Goal: Communication & Community: Answer question/provide support

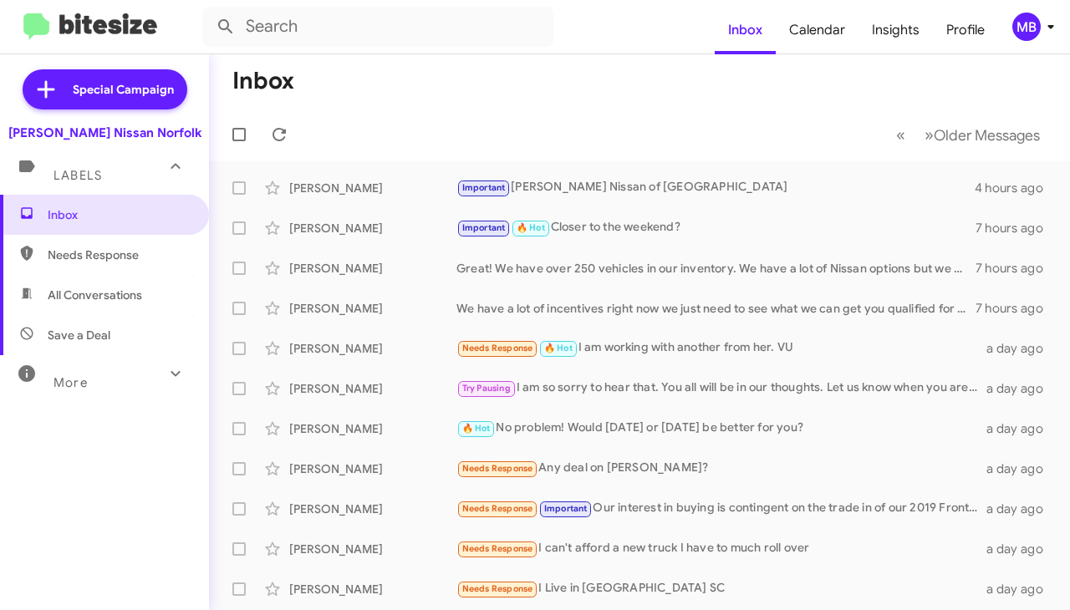
drag, startPoint x: 0, startPoint y: 0, endPoint x: 136, endPoint y: 236, distance: 272.4
click at [136, 241] on span "Needs Response" at bounding box center [104, 255] width 209 height 40
type input "in:needs-response"
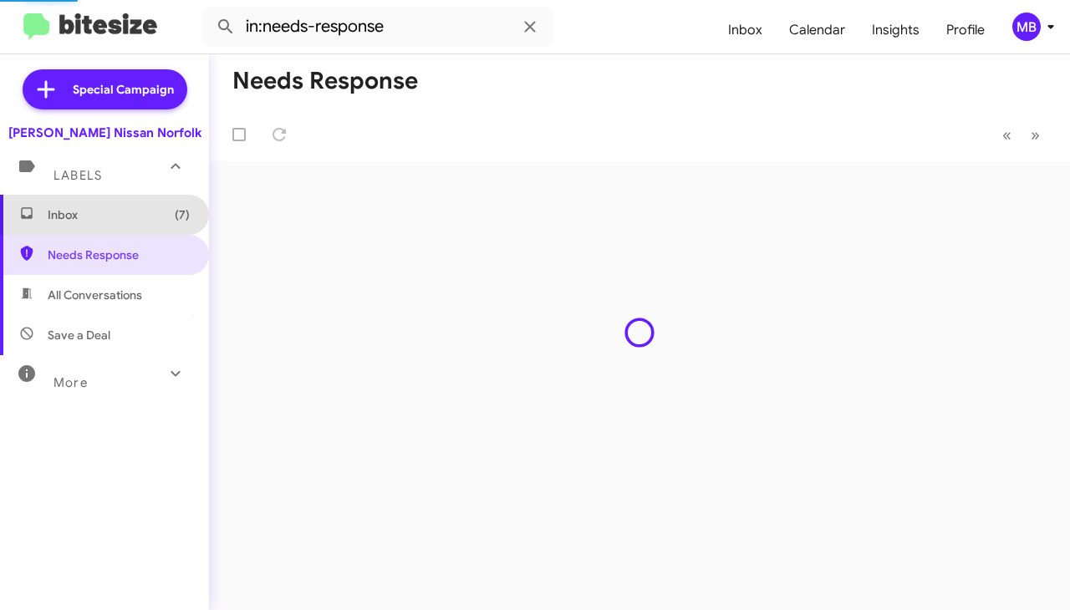
click at [132, 215] on span "Inbox (7)" at bounding box center [119, 215] width 142 height 17
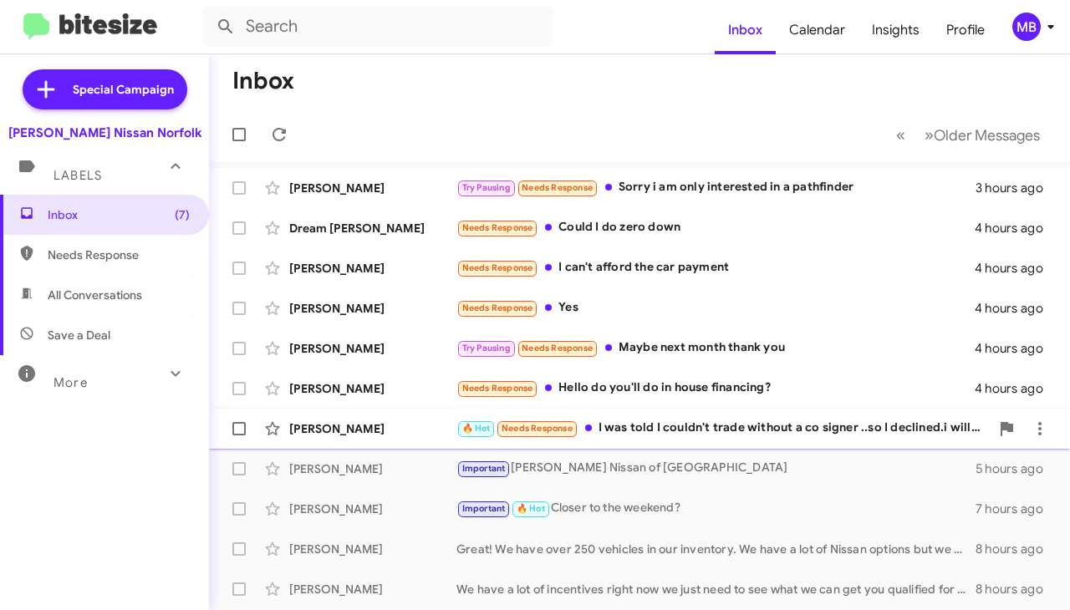
click at [602, 427] on div "🔥 Hot Needs Response I was told I couldn't trade without a co signer ..so I dec…" at bounding box center [724, 428] width 534 height 19
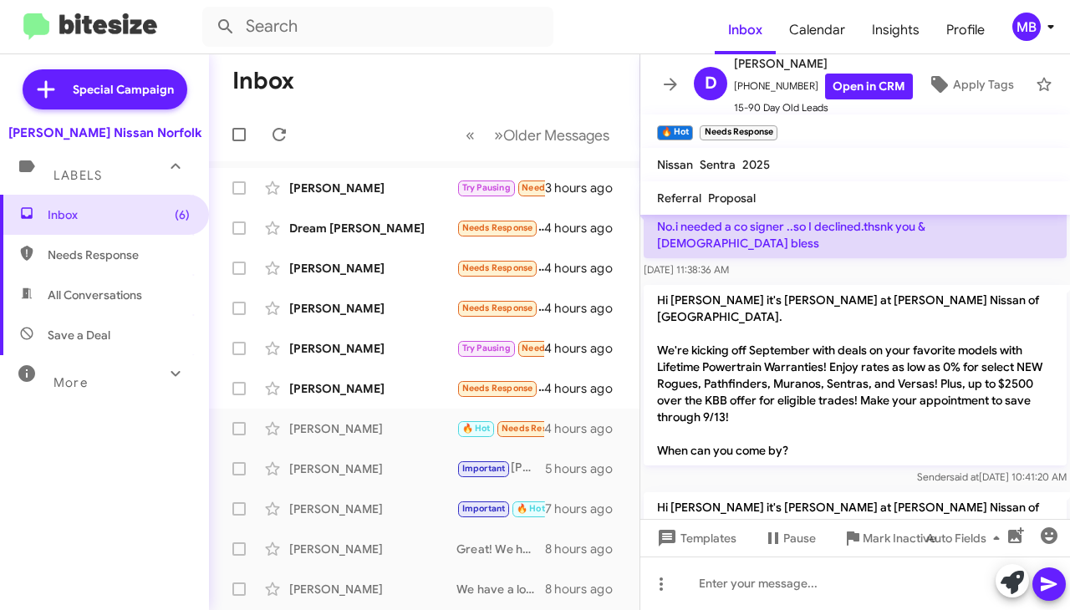
scroll to position [696, 0]
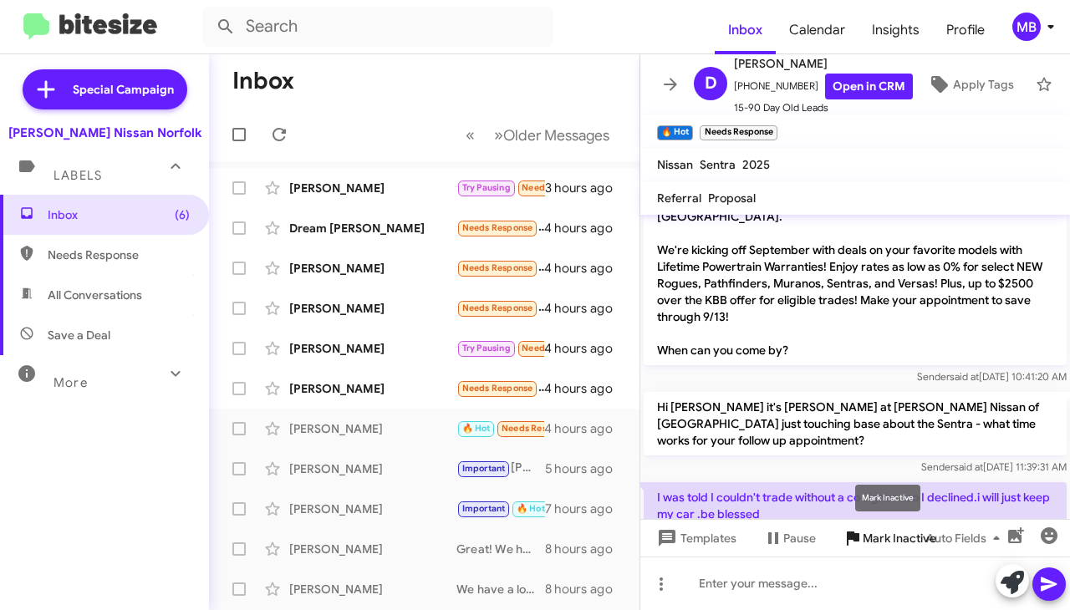
click at [863, 538] on span "Mark Inactive" at bounding box center [900, 539] width 74 height 30
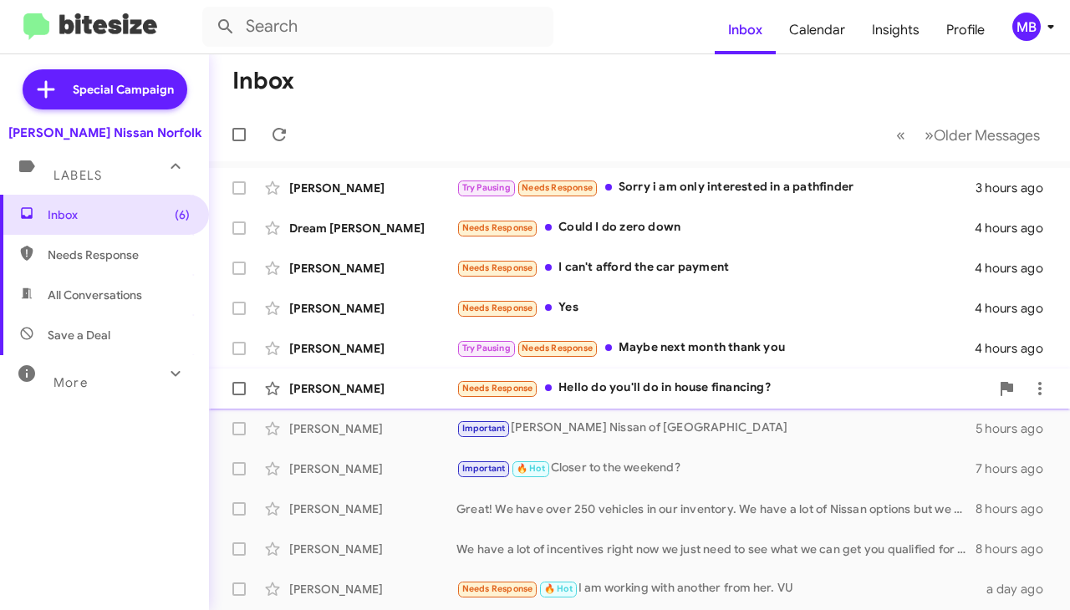
click at [570, 391] on div "Needs Response Hello do you'll do in house financing?" at bounding box center [724, 388] width 534 height 19
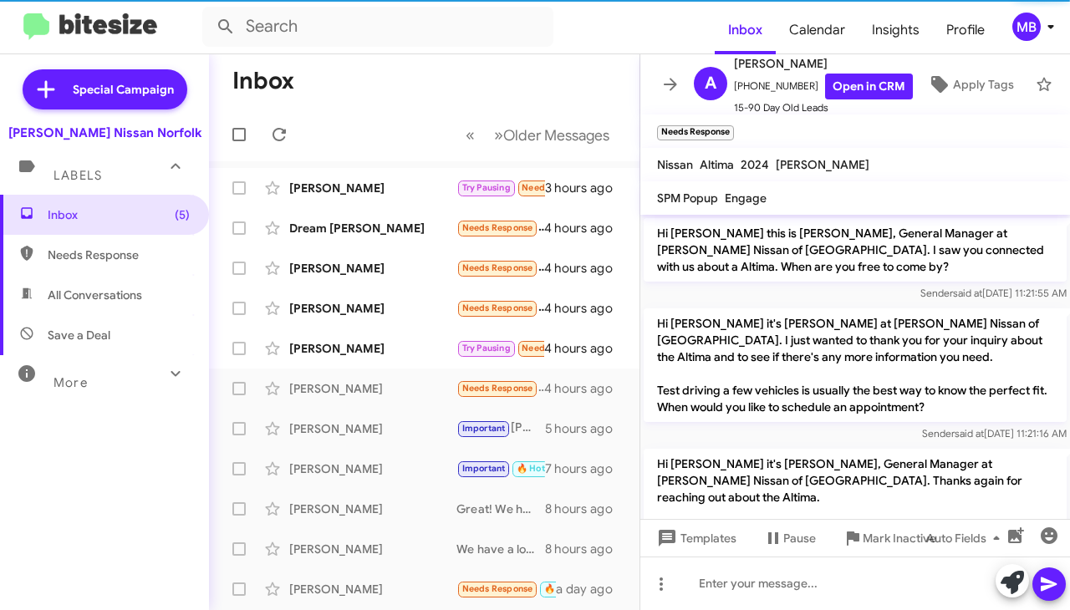
scroll to position [541, 0]
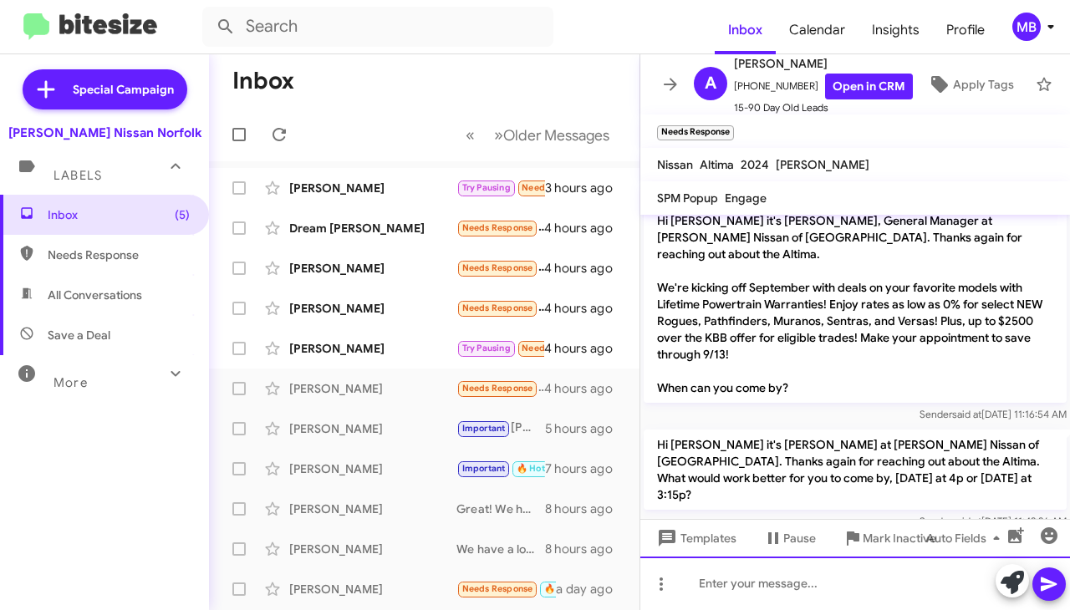
click at [755, 582] on div at bounding box center [856, 584] width 430 height 54
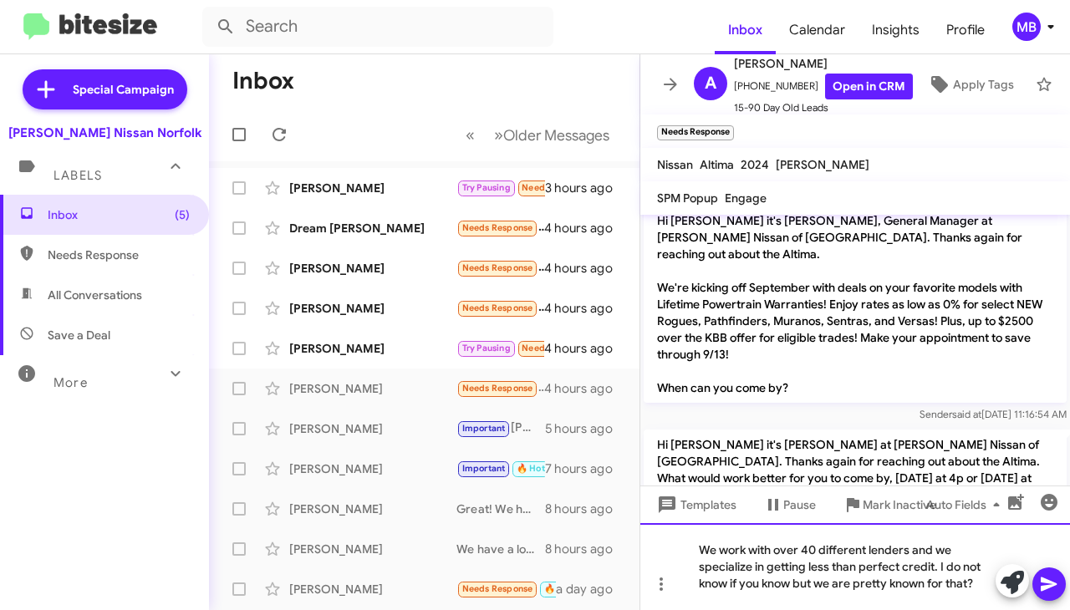
click at [799, 590] on div "We work with over 40 different lenders and we specialize in getting less than p…" at bounding box center [856, 567] width 430 height 87
click at [0, 0] on lt-span ", but" at bounding box center [0, 0] width 0 height 0
click at [813, 586] on div "We work with over 40 different lenders and we specialize in getting less than p…" at bounding box center [856, 567] width 430 height 87
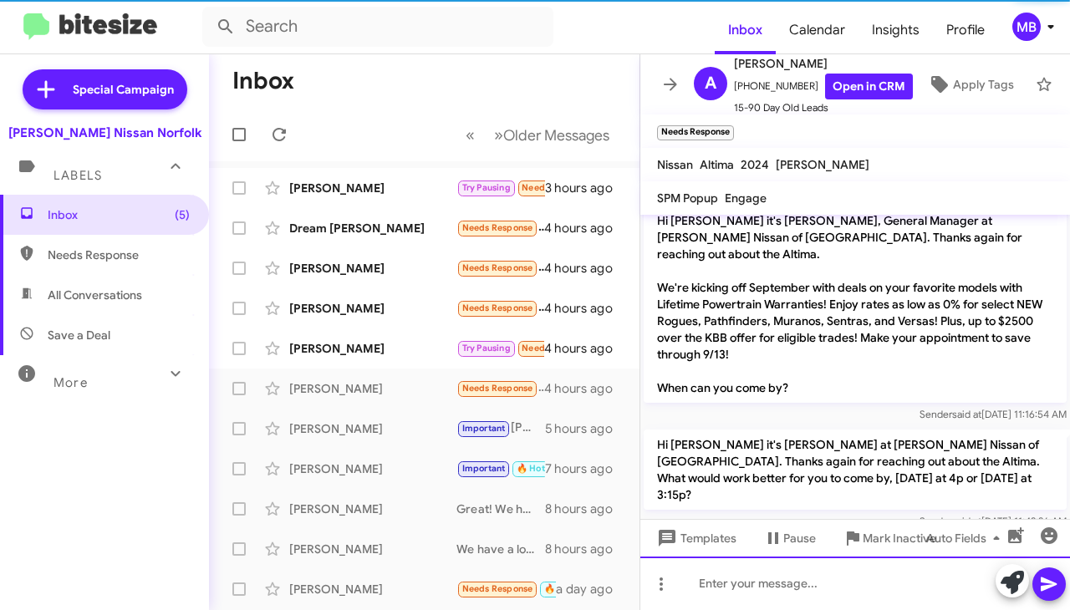
scroll to position [0, 0]
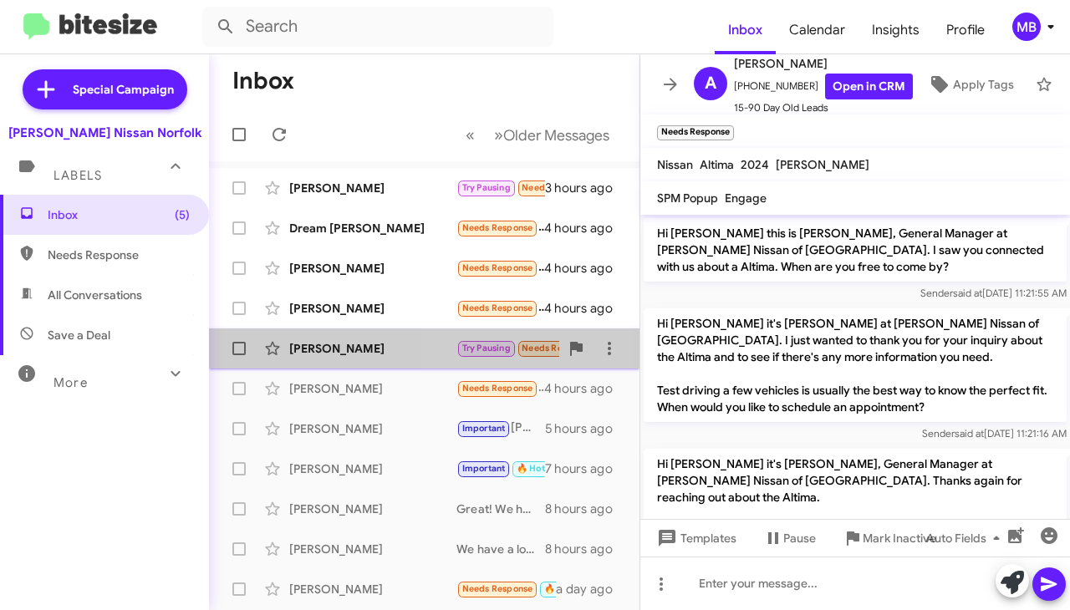
click at [510, 340] on span "Try Pausing" at bounding box center [487, 347] width 60 height 15
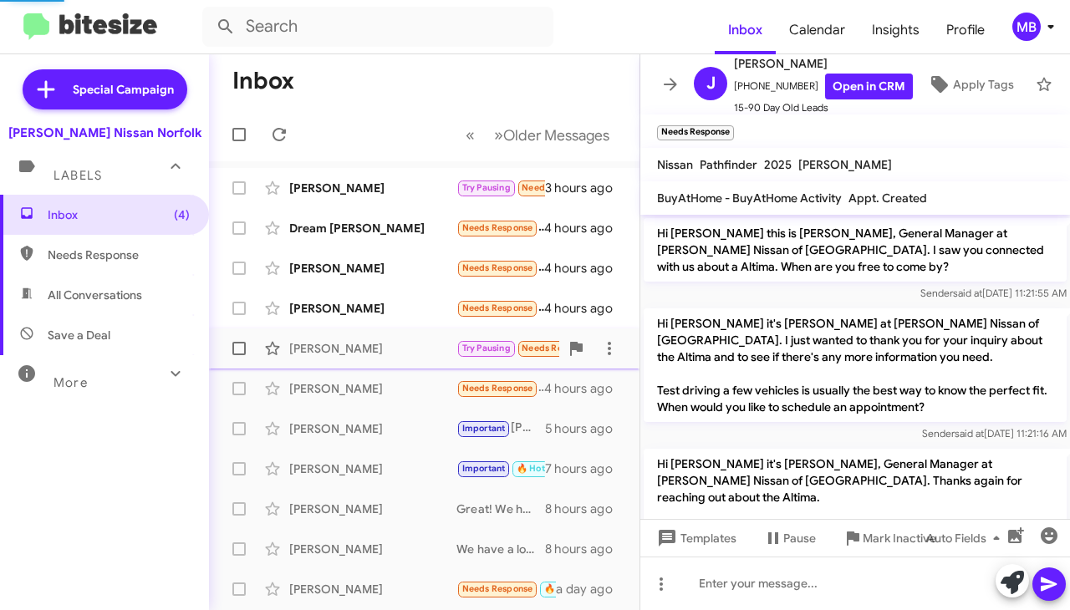
scroll to position [813, 0]
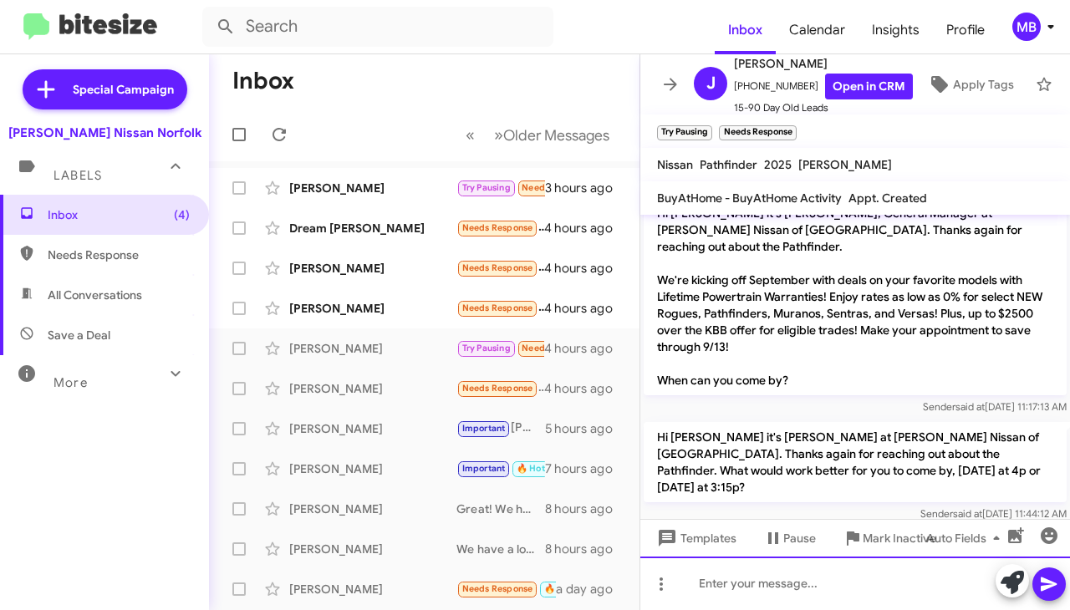
click at [741, 583] on div at bounding box center [856, 584] width 430 height 54
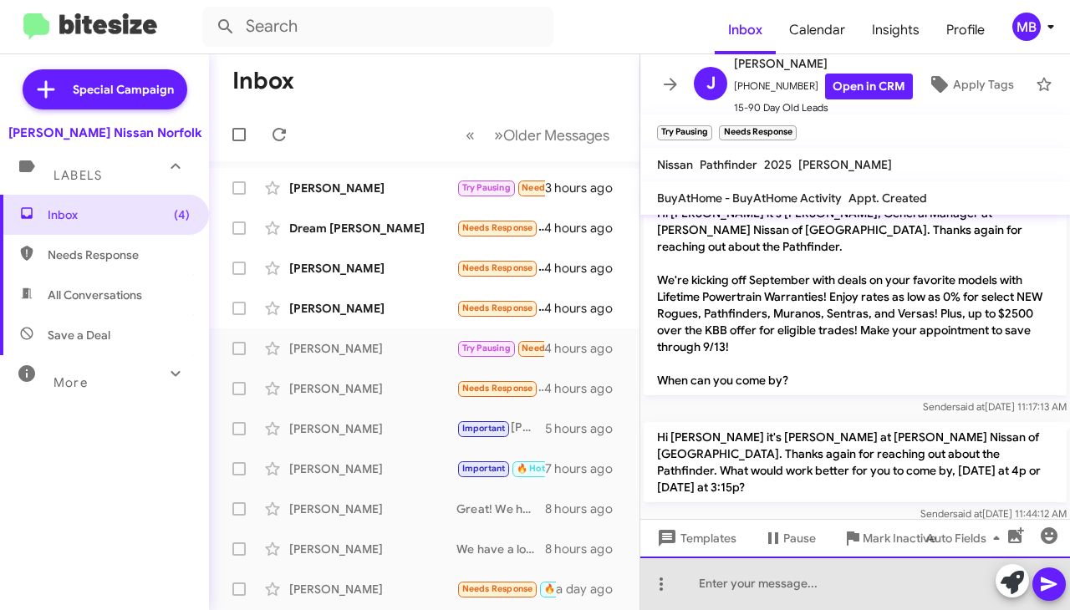
click at [741, 583] on div at bounding box center [856, 584] width 430 height 54
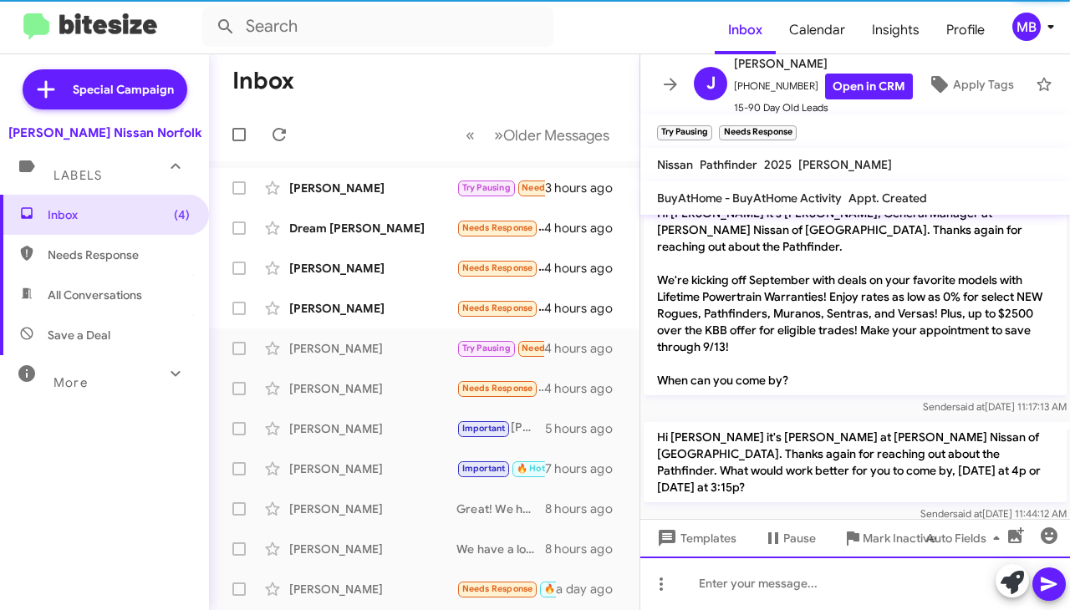
scroll to position [0, 0]
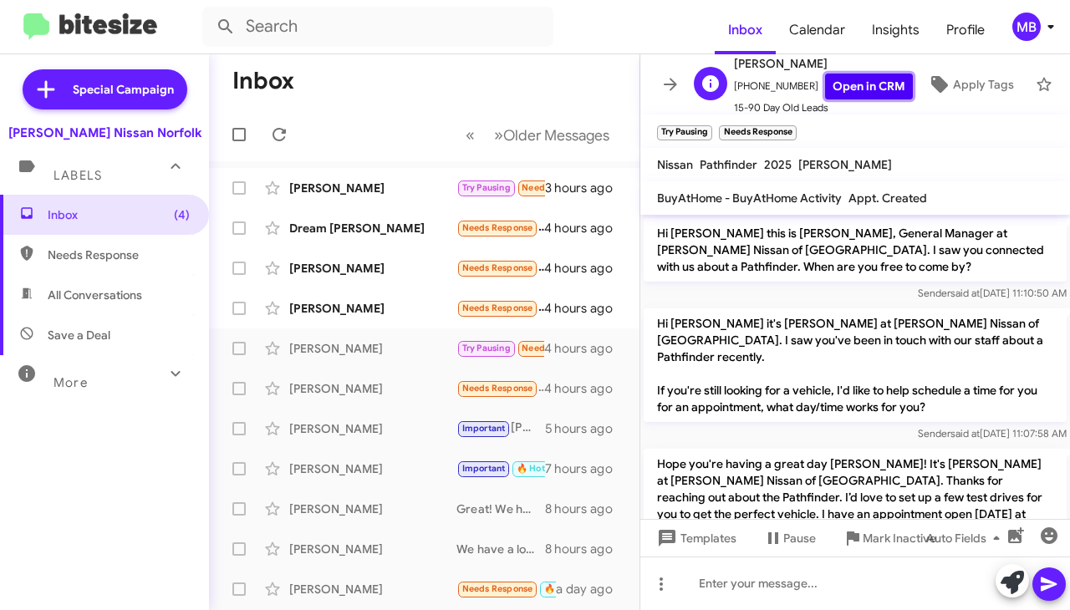
click at [845, 84] on link "Open in CRM" at bounding box center [869, 87] width 88 height 26
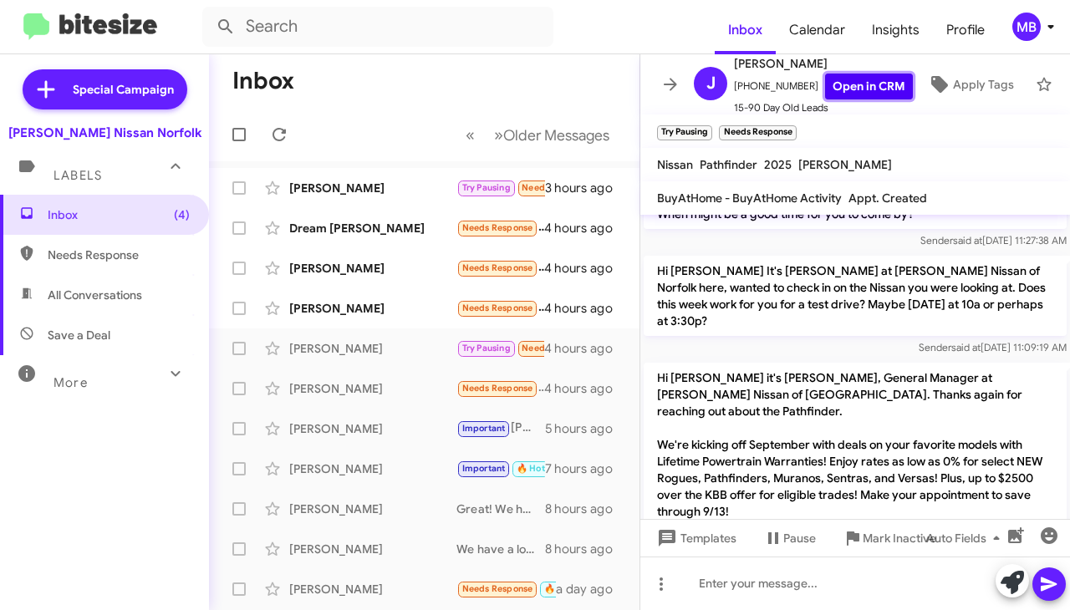
scroll to position [671, 0]
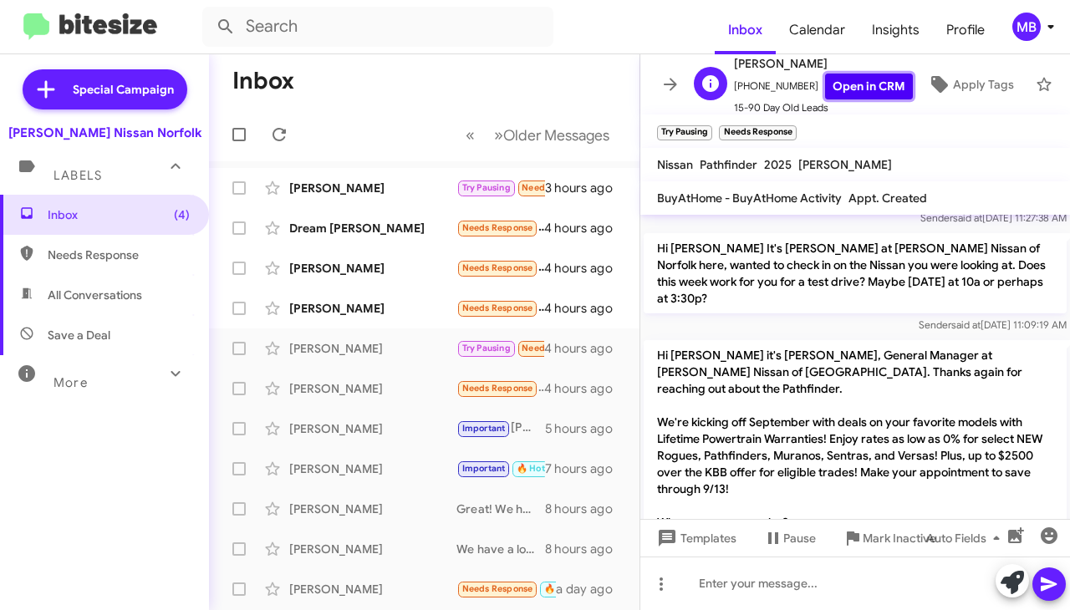
click at [825, 76] on link "Open in CRM" at bounding box center [869, 87] width 88 height 26
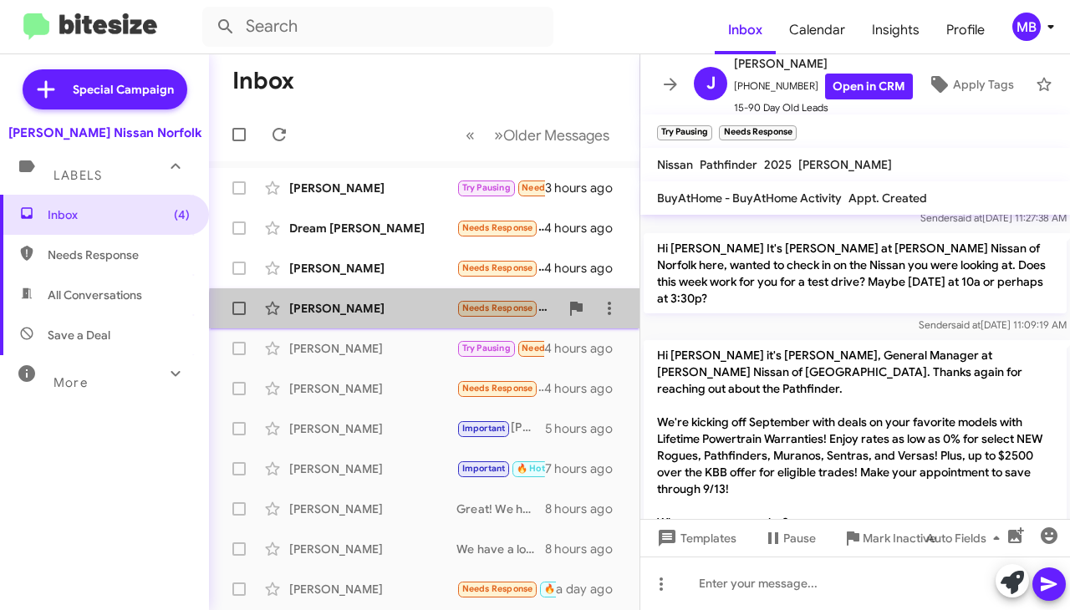
click at [442, 312] on div "[PERSON_NAME]" at bounding box center [372, 308] width 167 height 17
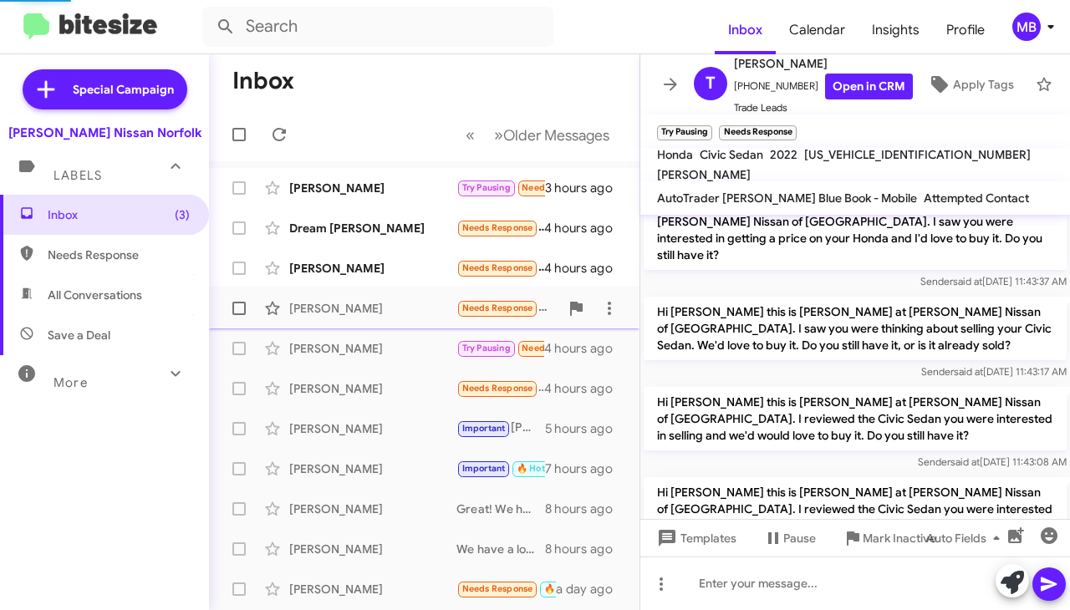
scroll to position [947, 0]
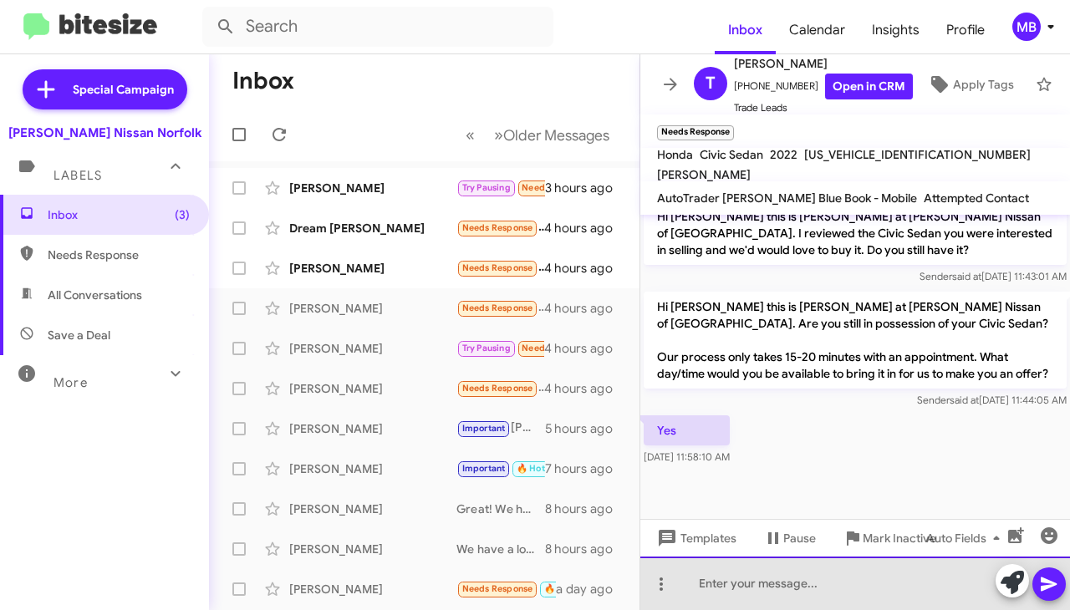
click at [758, 586] on div at bounding box center [856, 584] width 430 height 54
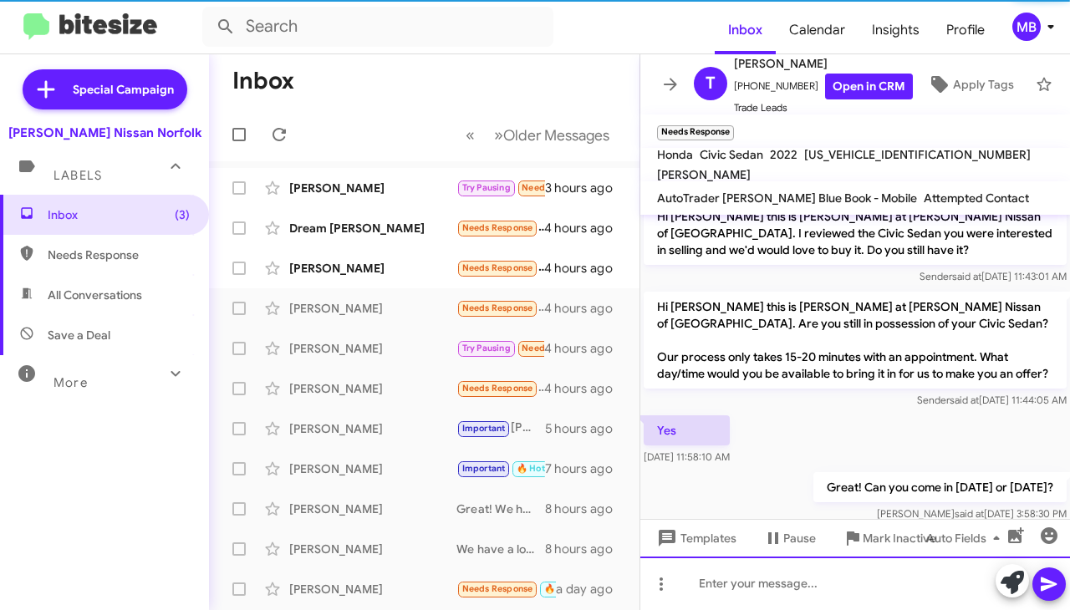
scroll to position [0, 0]
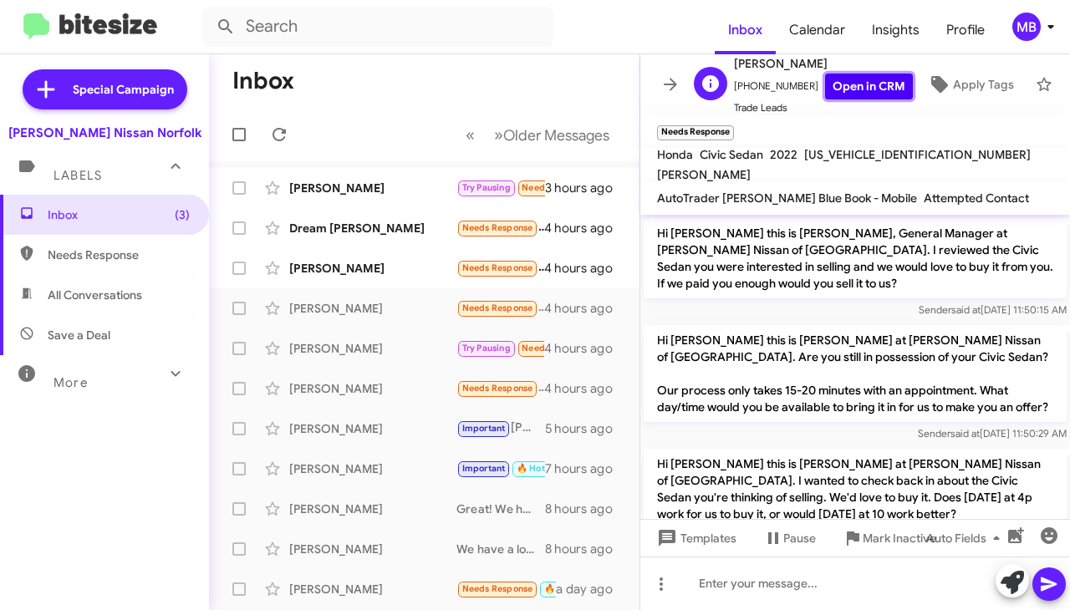
click at [868, 80] on link "Open in CRM" at bounding box center [869, 87] width 88 height 26
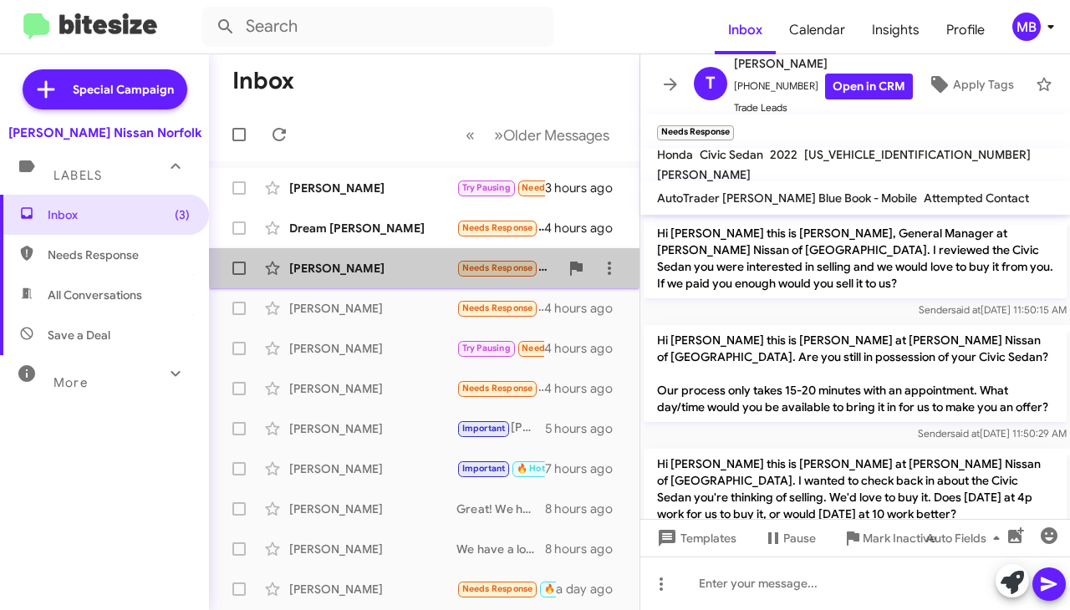
click at [432, 265] on div "[PERSON_NAME]" at bounding box center [372, 268] width 167 height 17
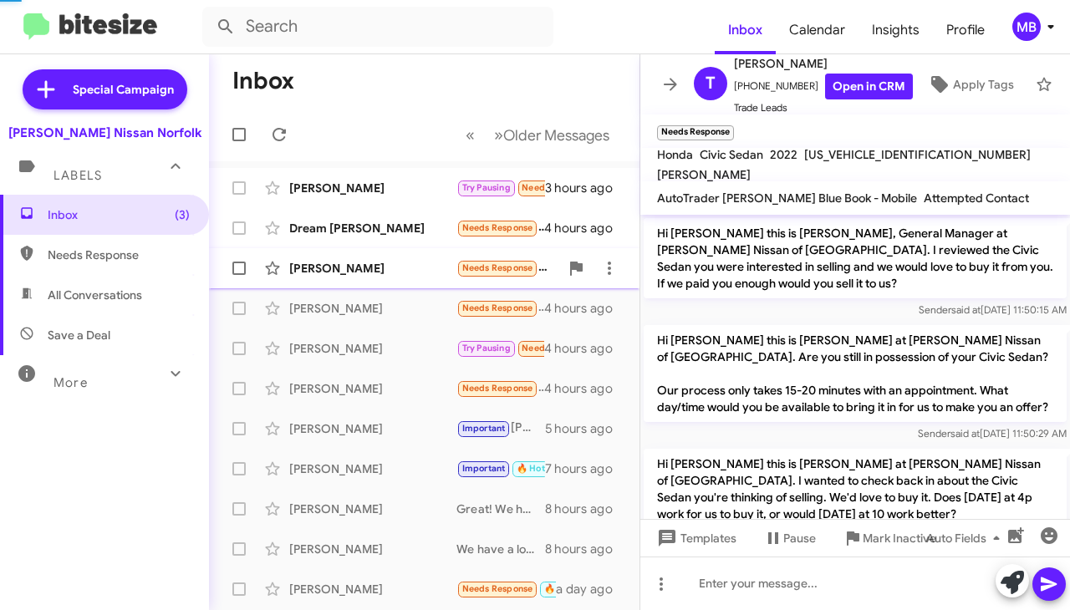
scroll to position [602, 0]
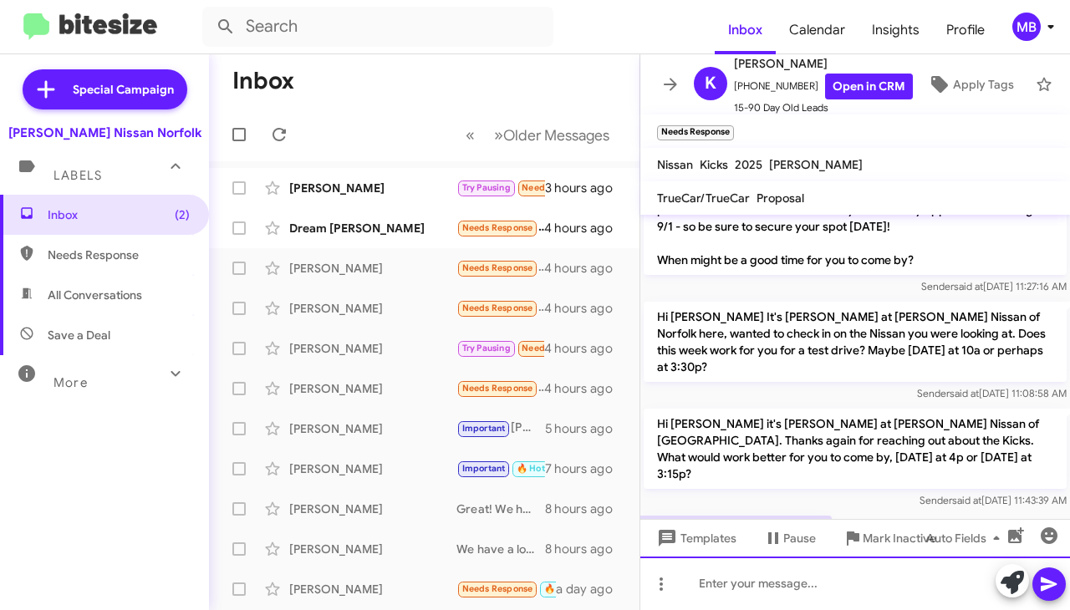
click at [788, 596] on div at bounding box center [856, 584] width 430 height 54
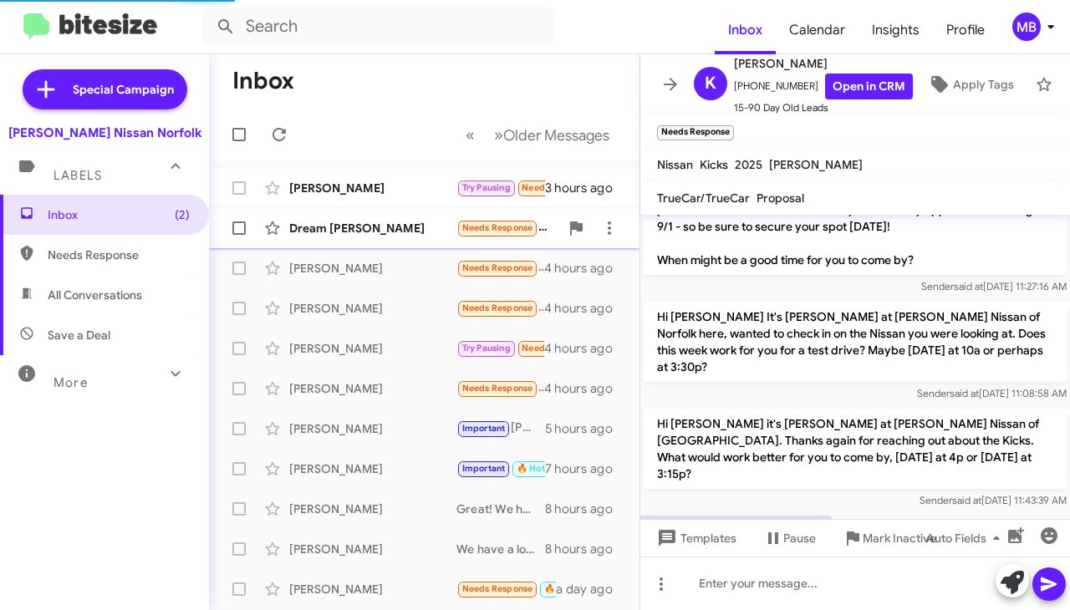
click at [482, 232] on span "Needs Response" at bounding box center [497, 227] width 71 height 11
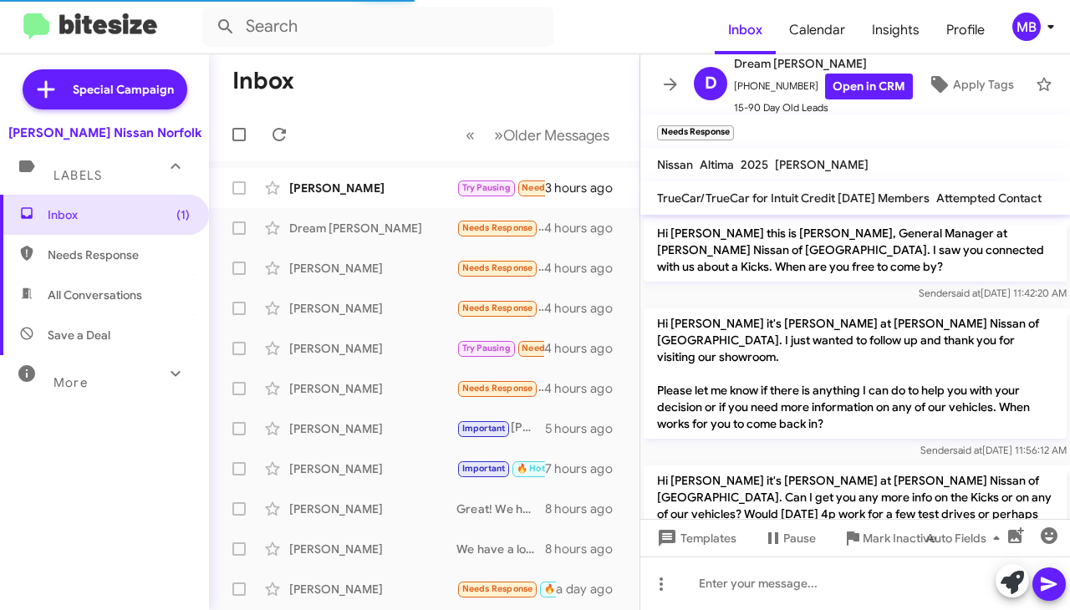
scroll to position [268, 0]
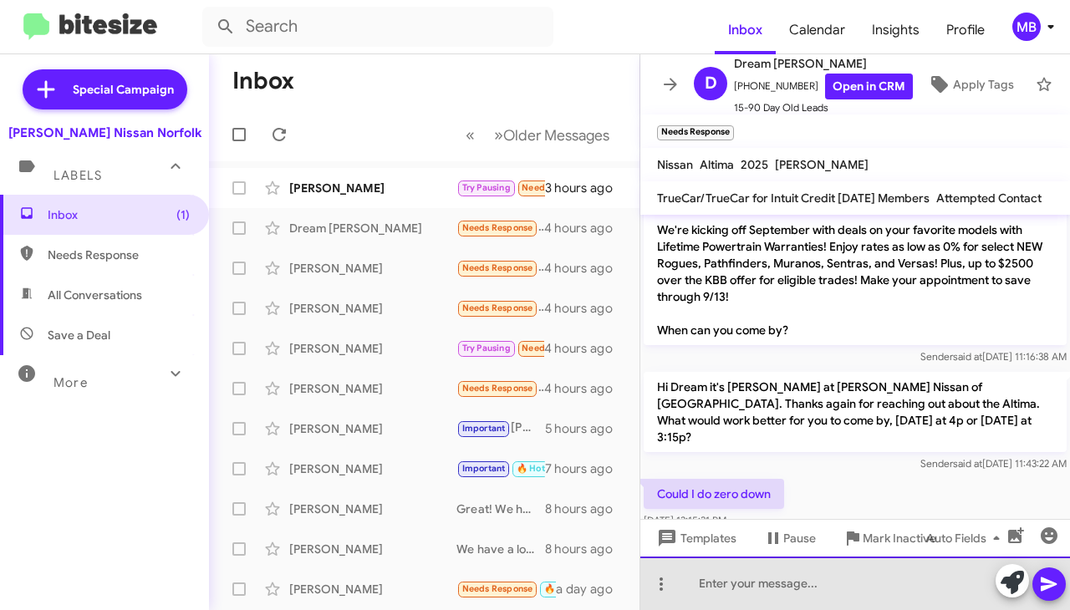
click at [764, 584] on div at bounding box center [856, 584] width 430 height 54
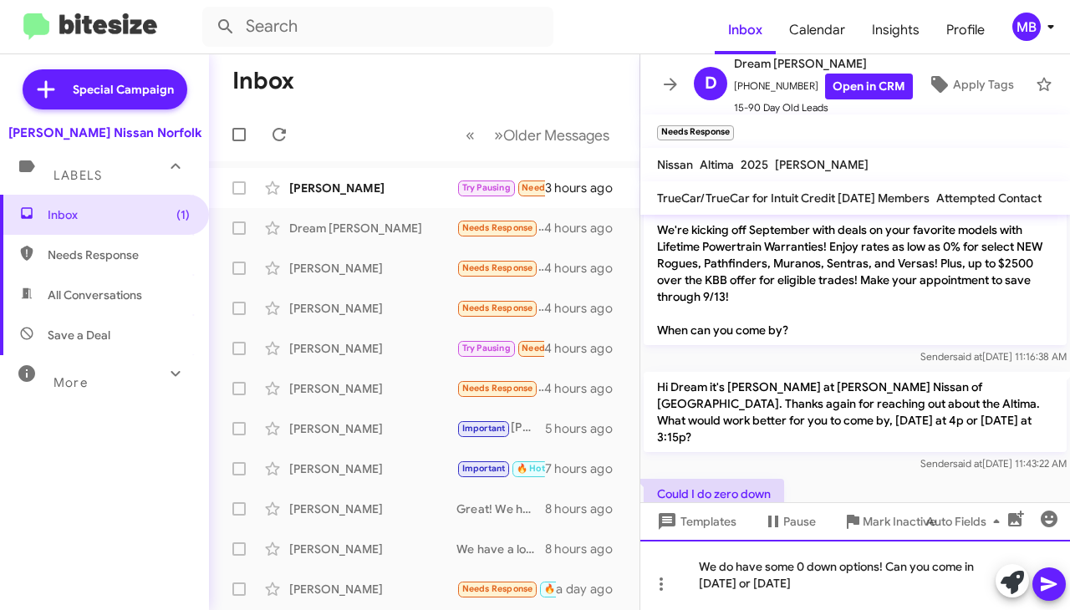
click at [839, 574] on div "We do have some 0 down options! Can you come in [DATE] or [DATE]" at bounding box center [856, 575] width 430 height 70
click at [826, 589] on div "We do have some 0 down options! Can you come in [DATE] or [DATE]" at bounding box center [856, 575] width 430 height 70
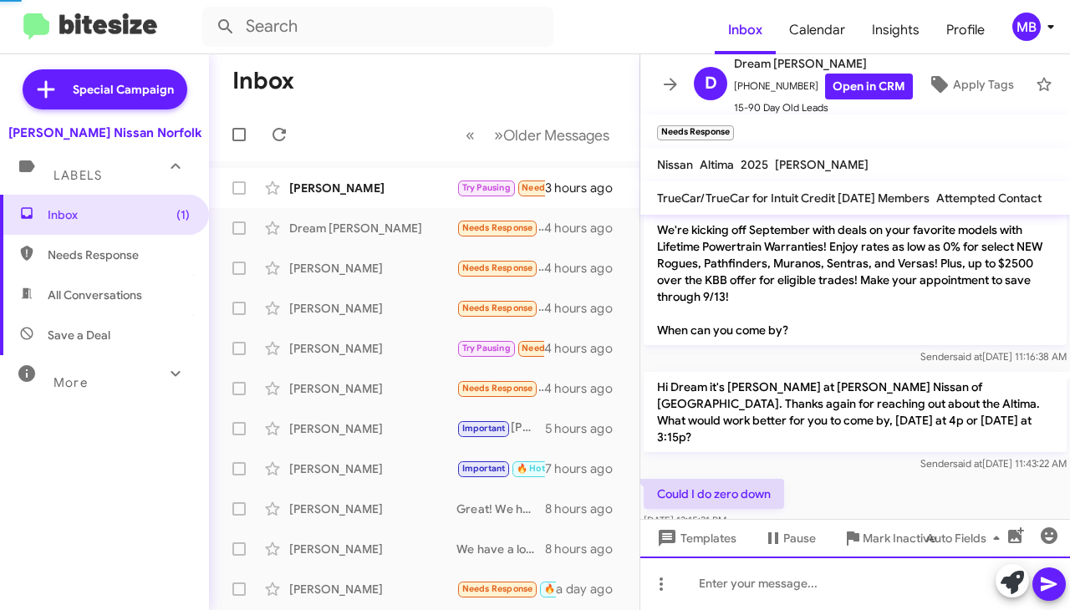
scroll to position [0, 0]
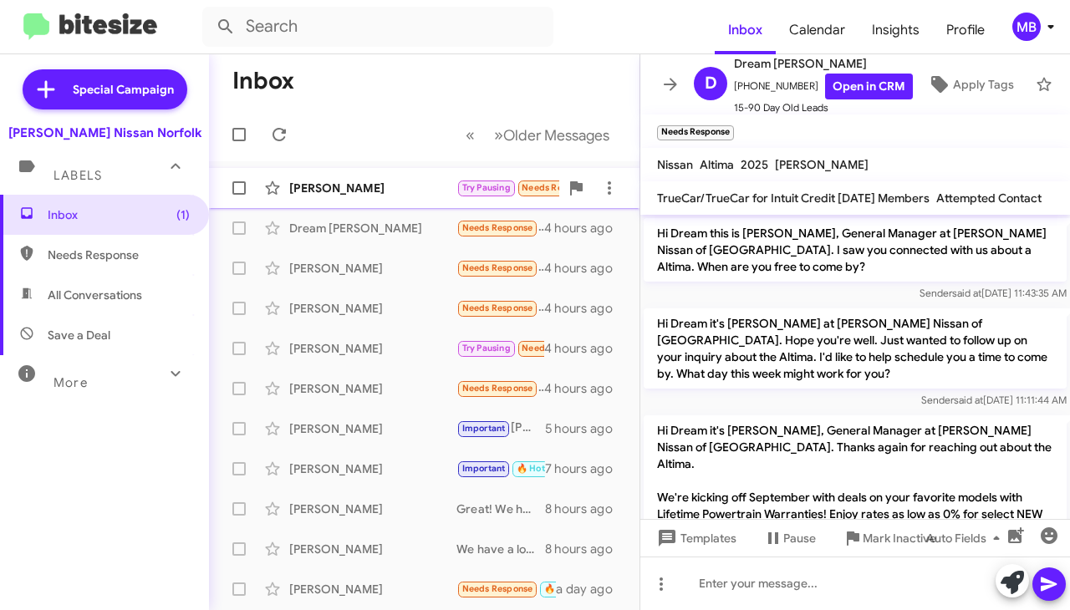
click at [418, 181] on div "[PERSON_NAME]" at bounding box center [372, 188] width 167 height 17
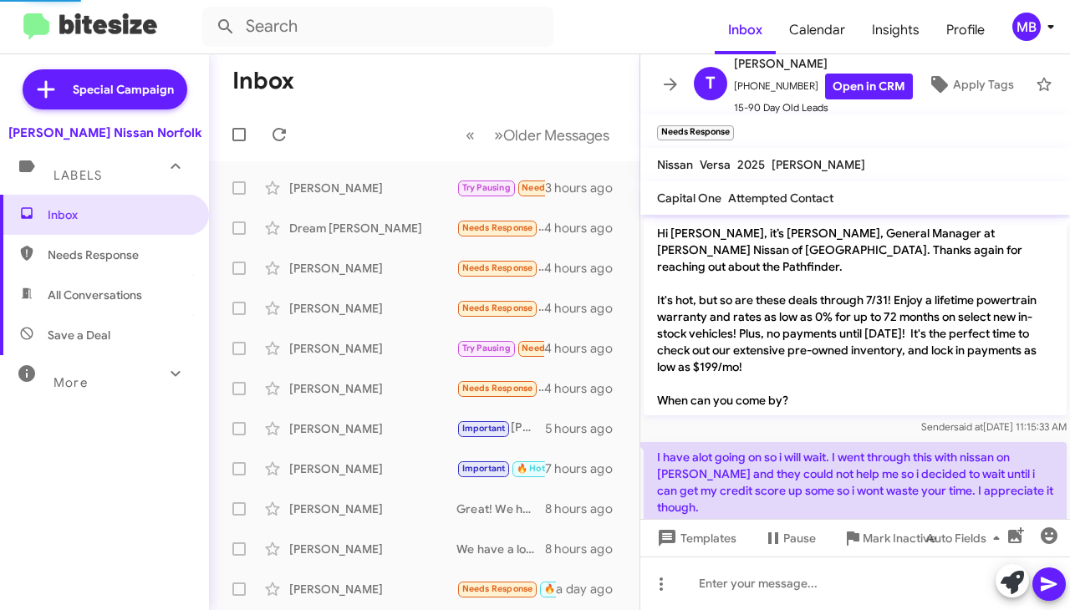
scroll to position [1003, 0]
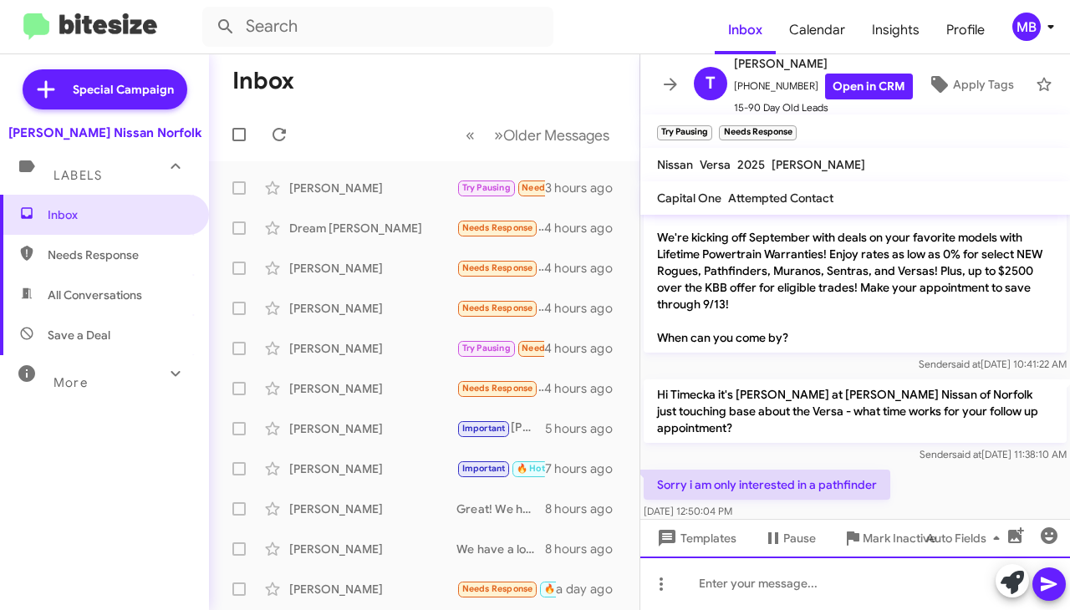
click at [804, 586] on div at bounding box center [856, 584] width 430 height 54
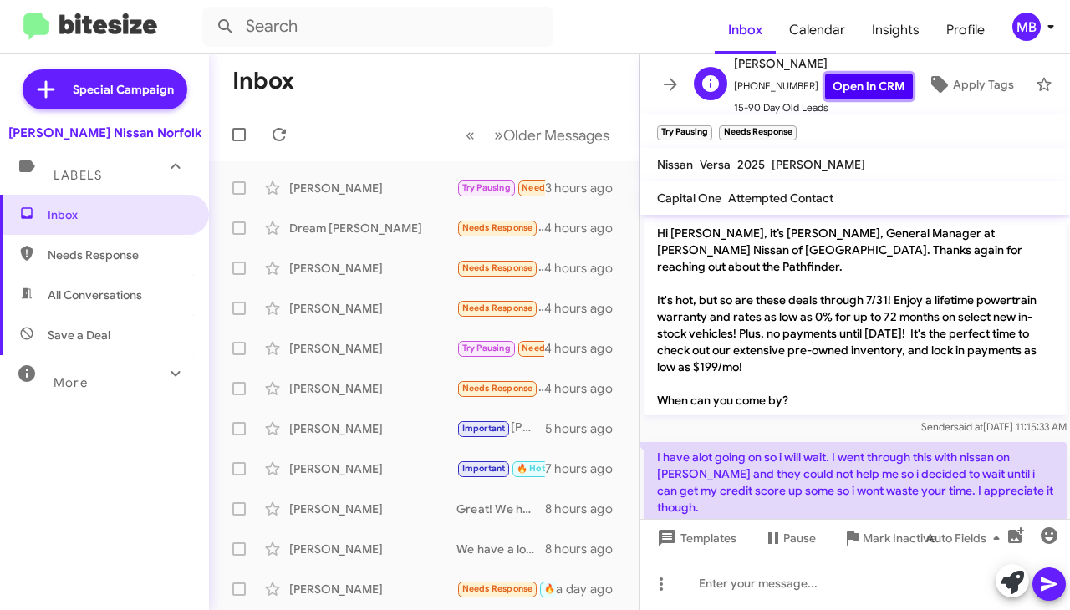
click at [825, 74] on link "Open in CRM" at bounding box center [869, 87] width 88 height 26
